Goal: Find specific page/section: Find specific page/section

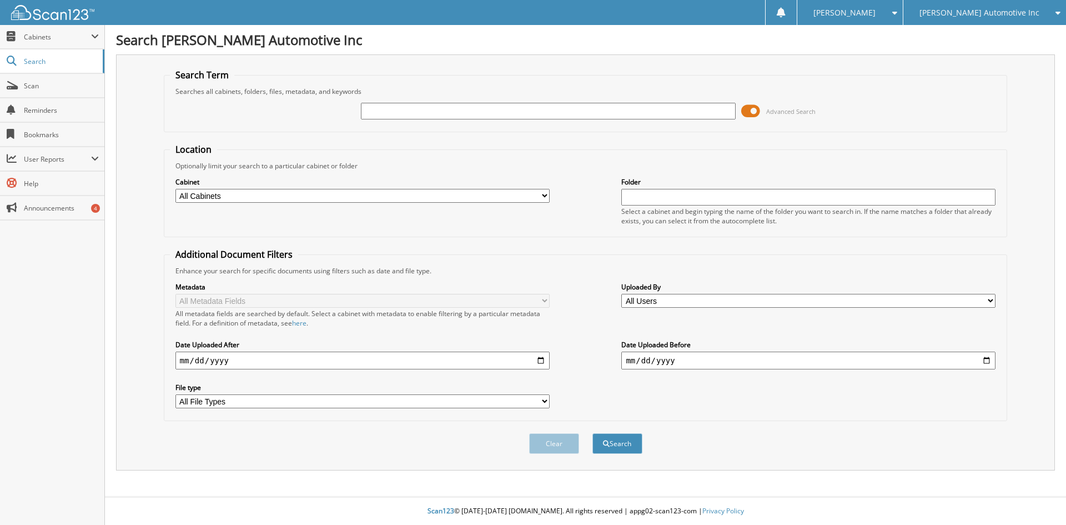
click at [755, 110] on span at bounding box center [750, 111] width 19 height 17
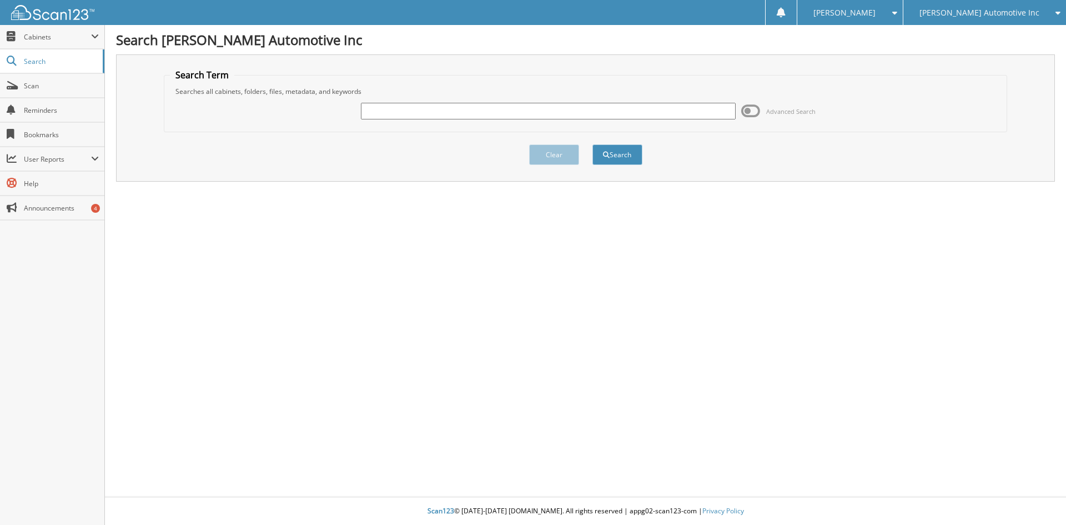
click at [406, 112] on input "text" at bounding box center [548, 111] width 374 height 17
paste input "D148559"
type input "D148559"
click at [629, 160] on button "Search" at bounding box center [617, 154] width 50 height 21
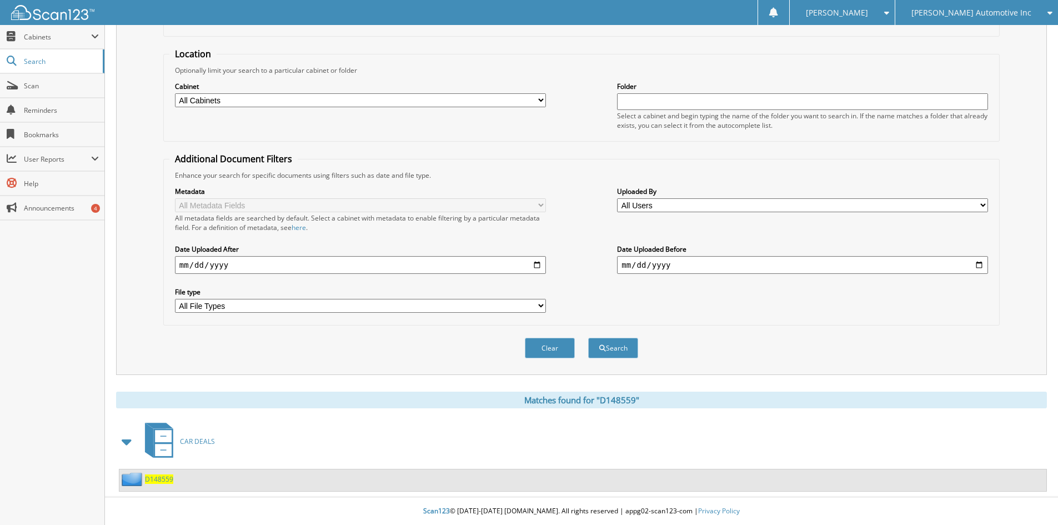
click at [162, 474] on span "D148559" at bounding box center [159, 478] width 28 height 9
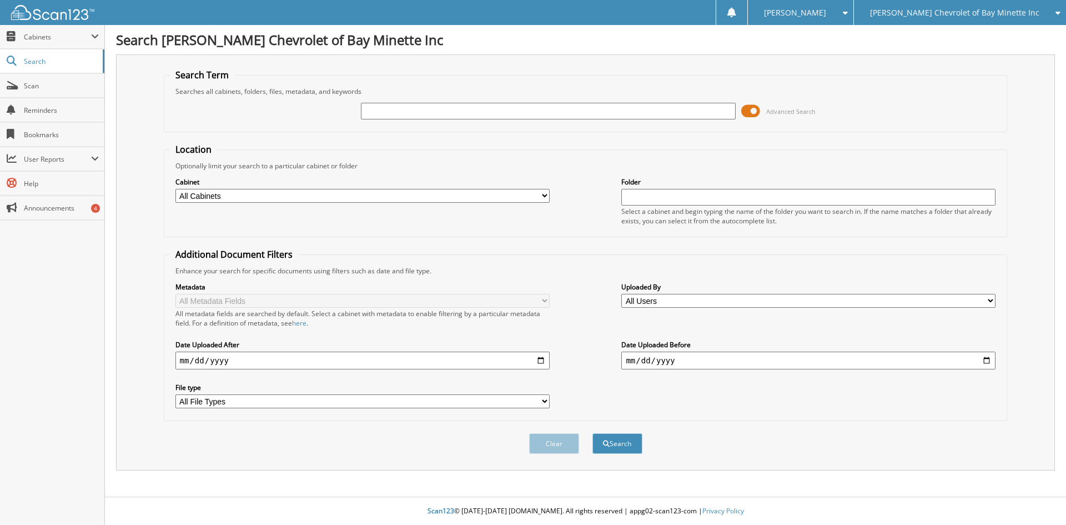
click at [745, 115] on span at bounding box center [750, 111] width 19 height 17
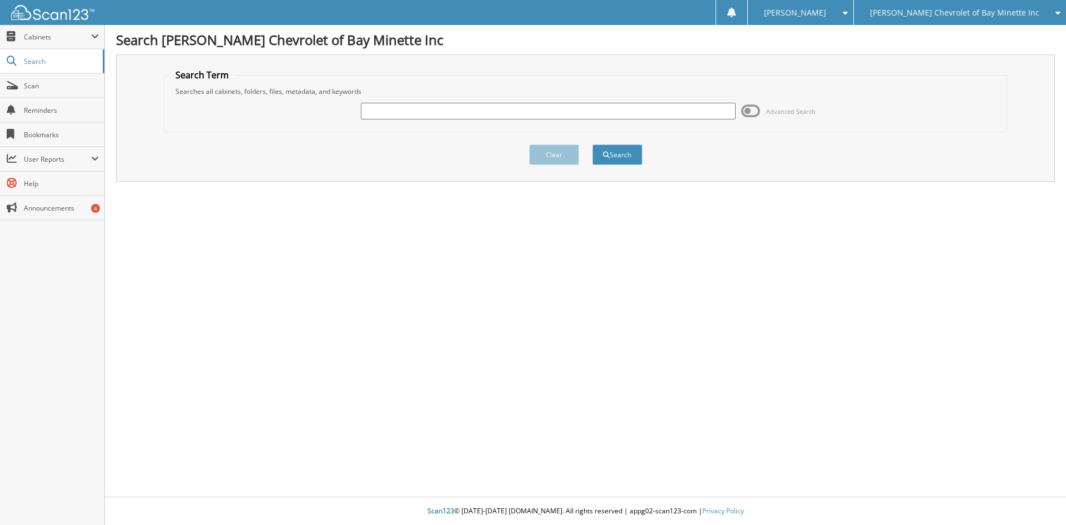
click at [462, 112] on input "text" at bounding box center [548, 111] width 374 height 17
paste input "C225767"
type input "C225767"
click at [592, 144] on button "Search" at bounding box center [617, 154] width 50 height 21
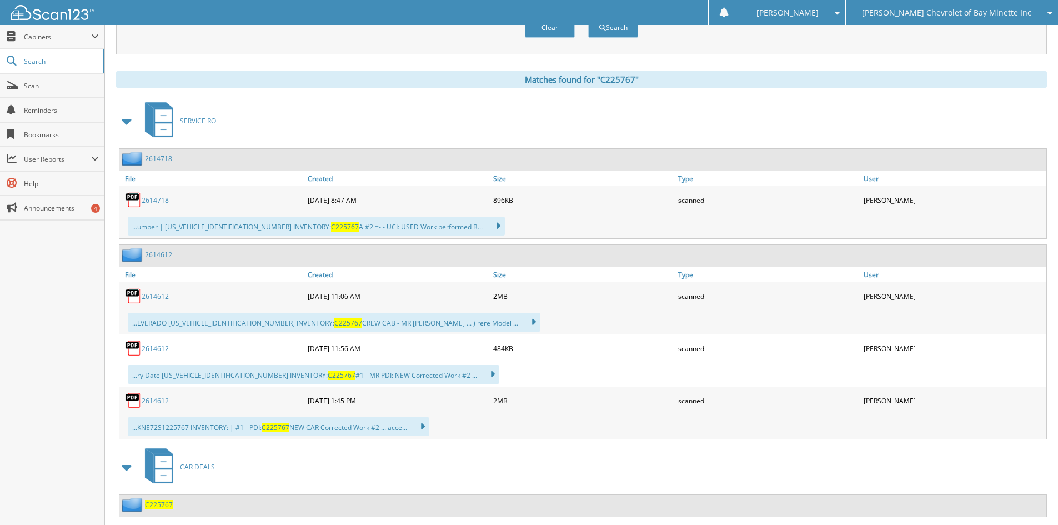
scroll to position [442, 0]
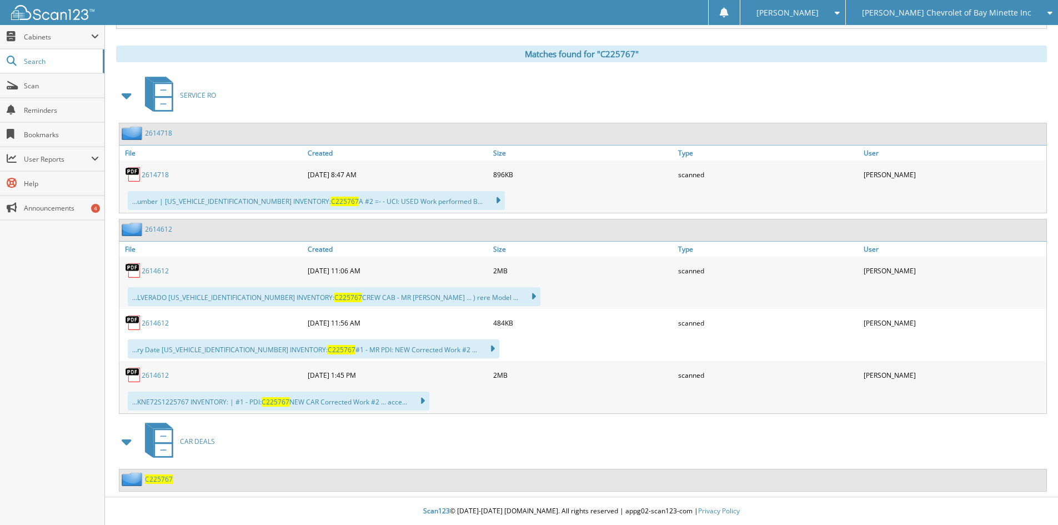
click at [153, 481] on span "C225767" at bounding box center [159, 478] width 28 height 9
